Goal: Find specific page/section: Find specific page/section

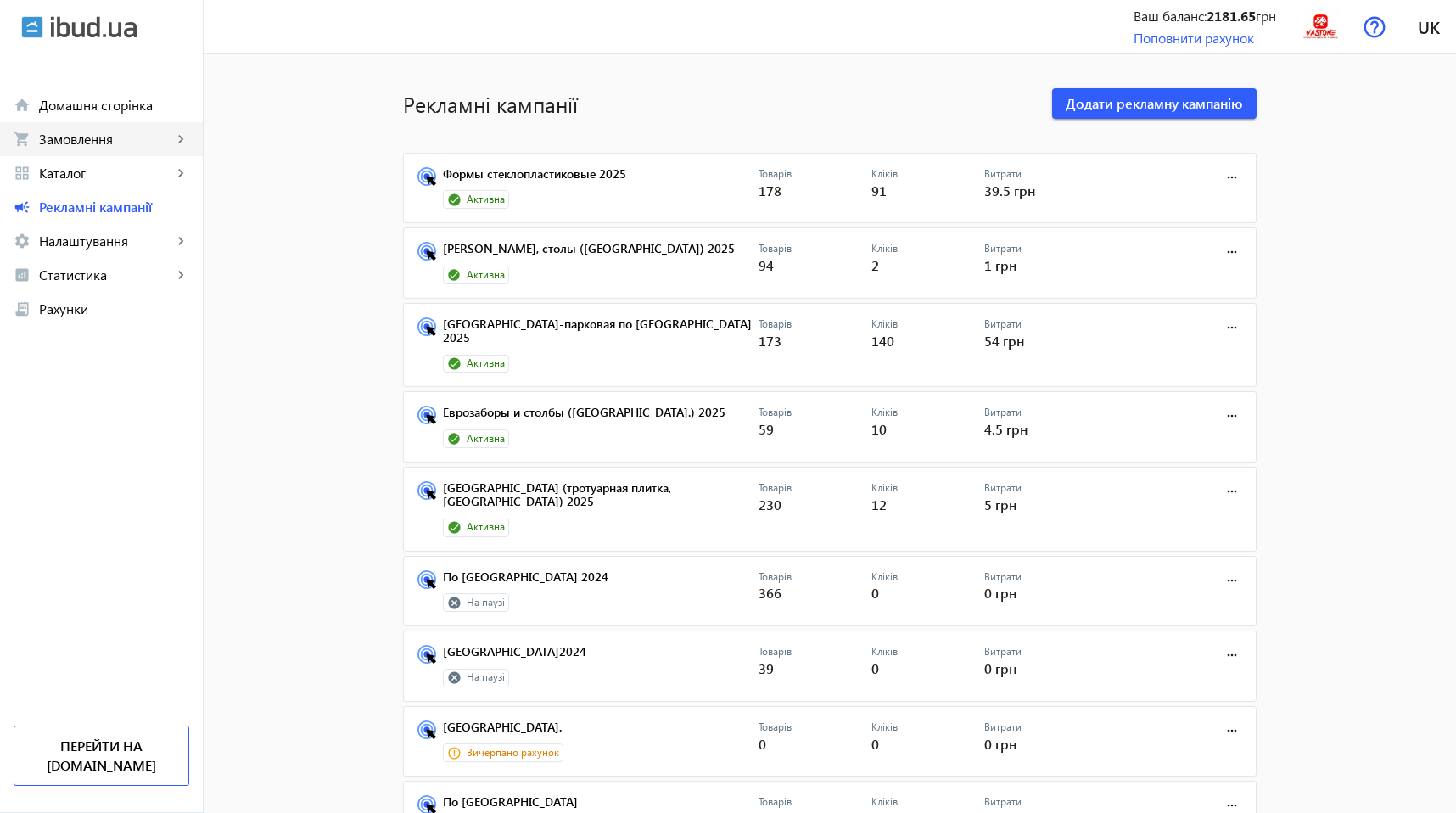
click at [105, 140] on span "Замовлення" at bounding box center [106, 139] width 133 height 17
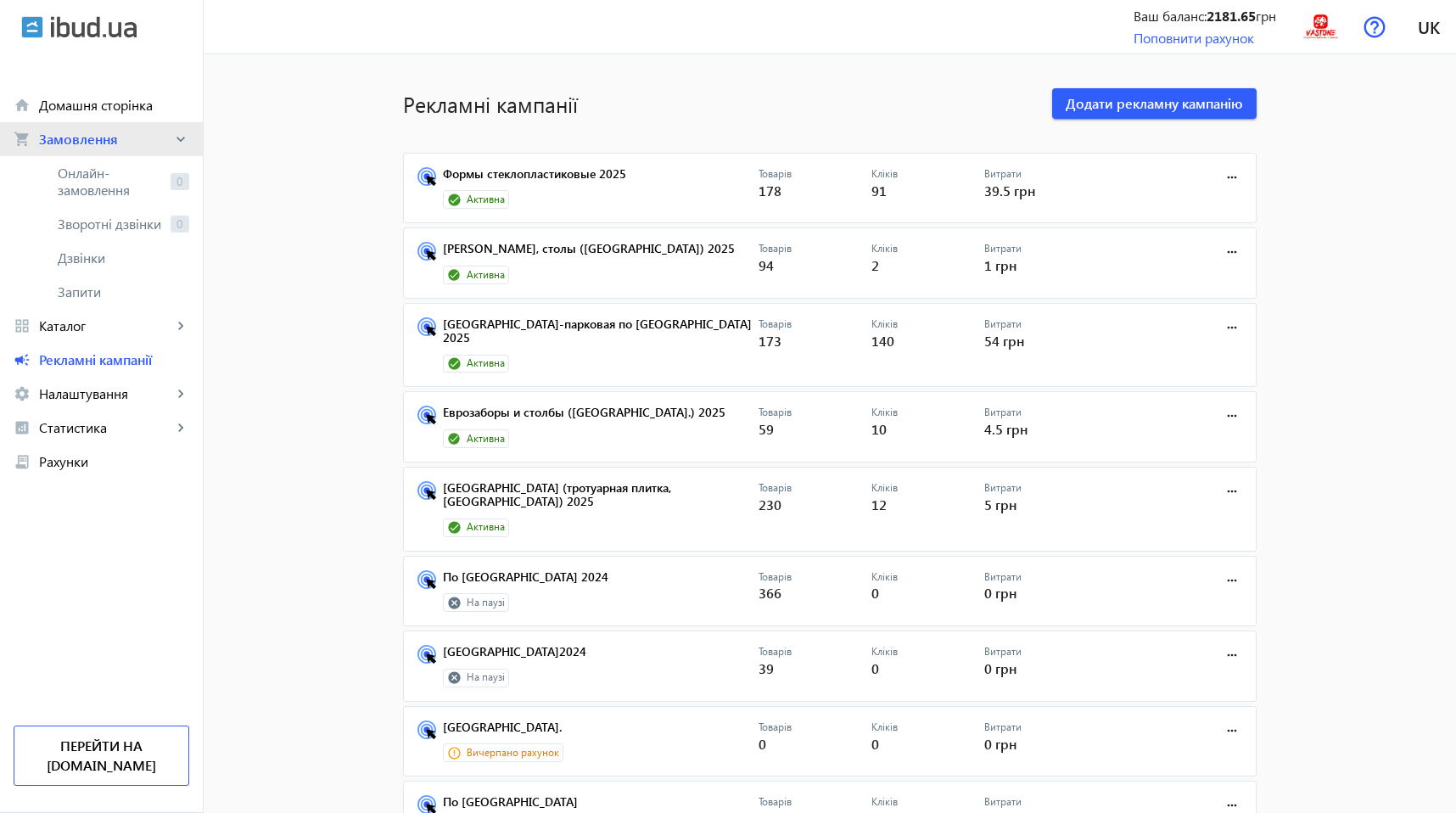
click at [105, 140] on span "Замовлення" at bounding box center [106, 139] width 133 height 17
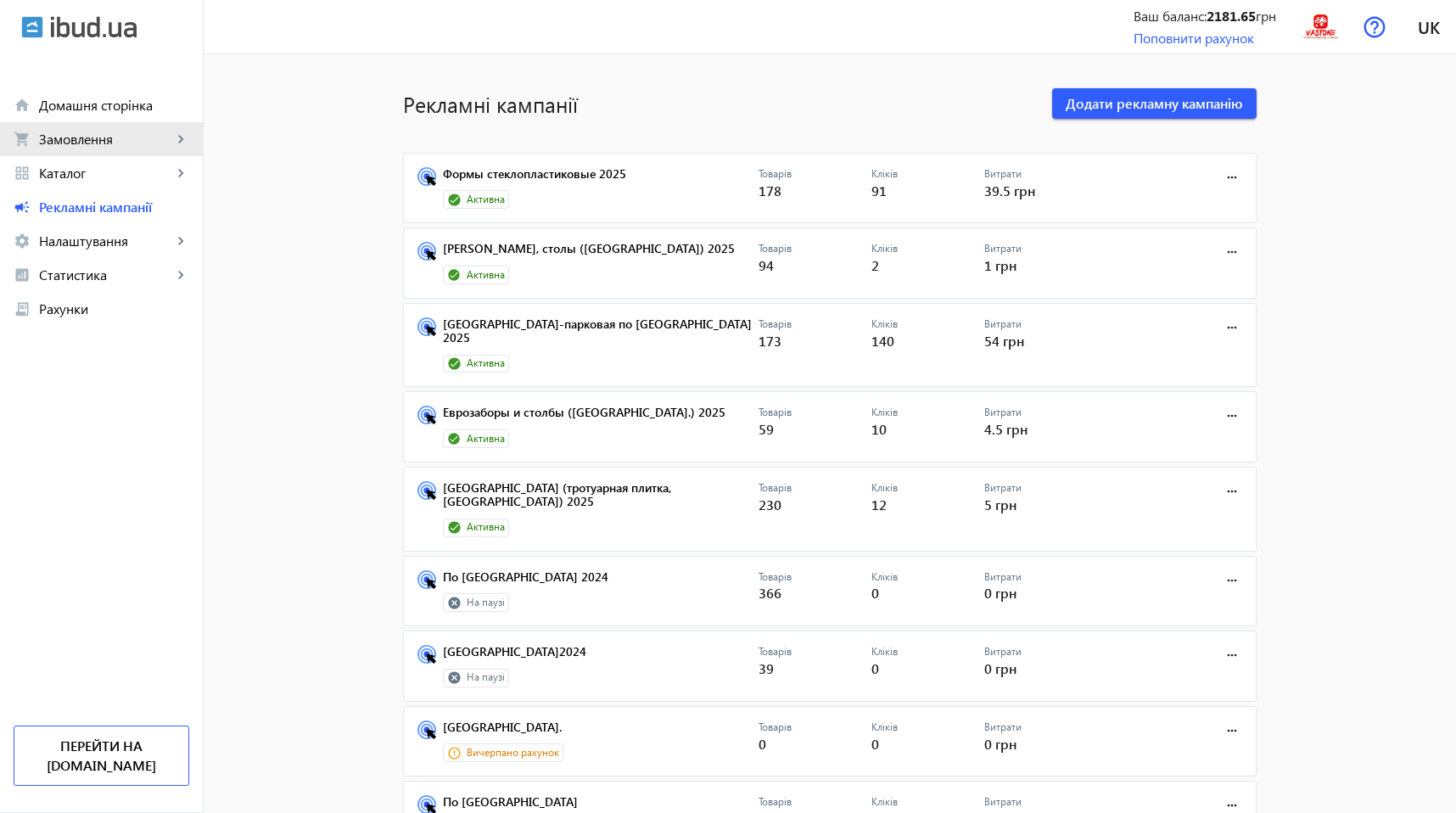
click at [85, 124] on link "shopping_cart Замовлення keyboard_arrow_right" at bounding box center [101, 140] width 203 height 34
click at [91, 137] on span "Замовлення" at bounding box center [106, 139] width 133 height 17
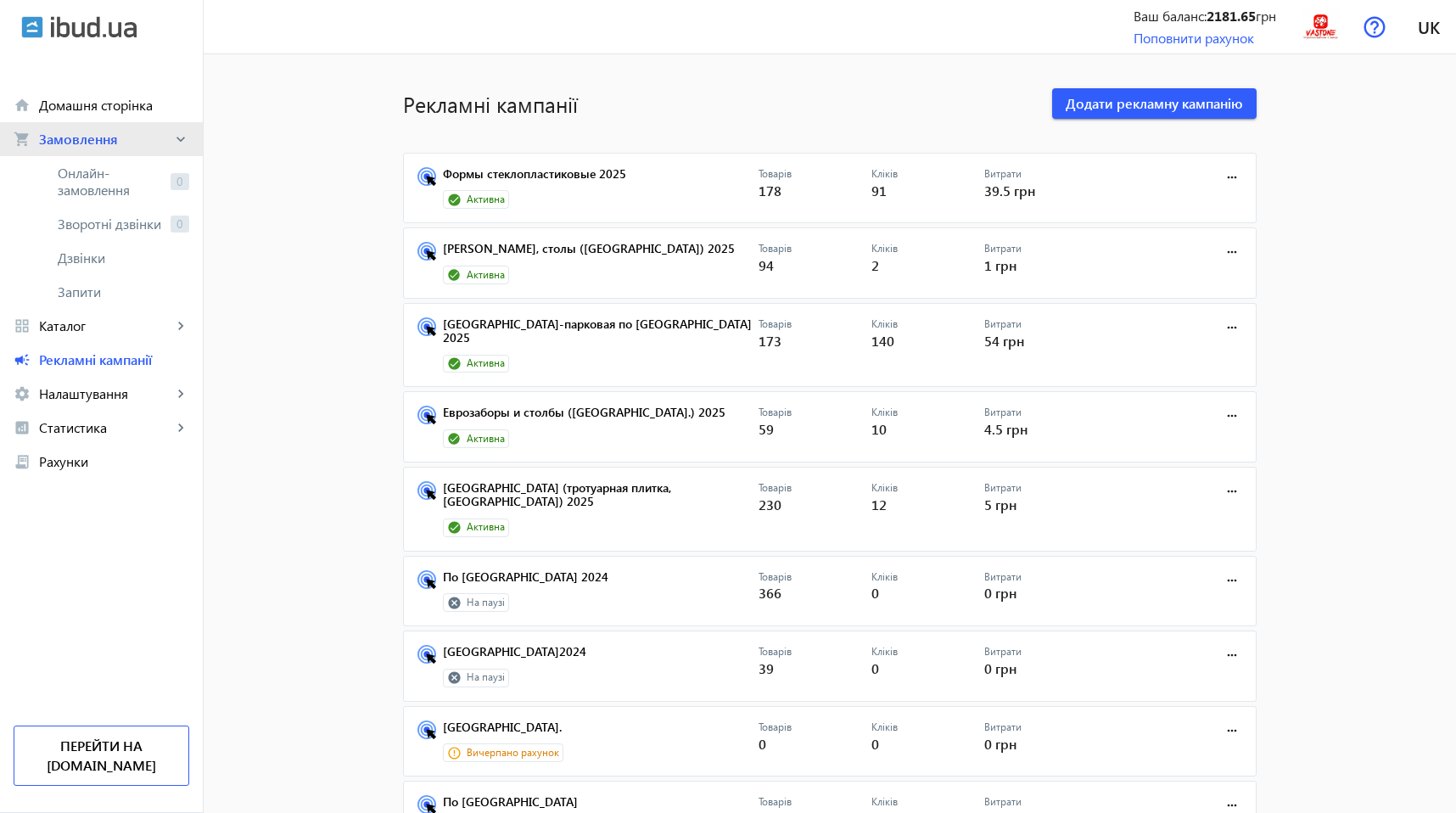
click at [91, 137] on span "Замовлення" at bounding box center [106, 139] width 133 height 17
